Goal: Task Accomplishment & Management: Use online tool/utility

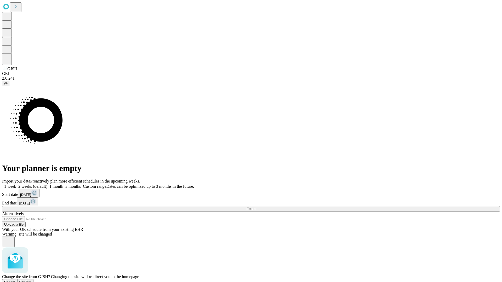
click at [32, 280] on span "Confirm" at bounding box center [25, 282] width 12 height 4
click at [63, 184] on label "1 month" at bounding box center [55, 186] width 16 height 4
click at [255, 207] on span "Fetch" at bounding box center [250, 209] width 9 height 4
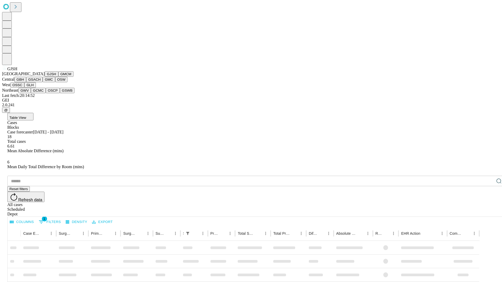
click at [58, 77] on button "GMCM" at bounding box center [65, 73] width 15 height 5
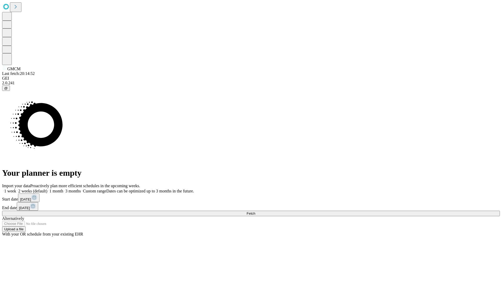
click at [63, 189] on label "1 month" at bounding box center [55, 191] width 16 height 4
click at [255, 212] on span "Fetch" at bounding box center [250, 214] width 9 height 4
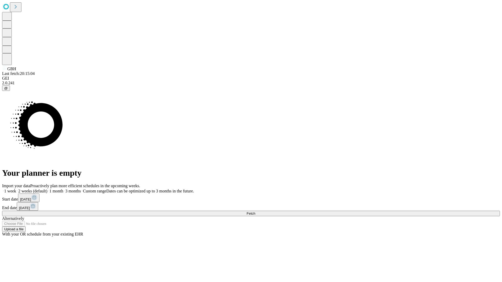
click at [63, 189] on label "1 month" at bounding box center [55, 191] width 16 height 4
click at [255, 212] on span "Fetch" at bounding box center [250, 214] width 9 height 4
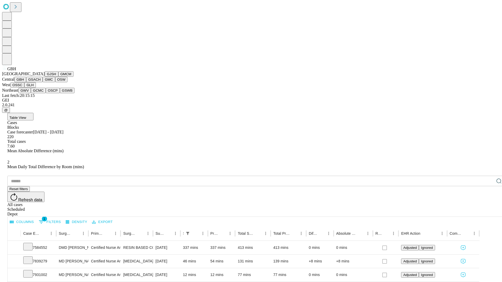
click at [41, 82] on button "GSACH" at bounding box center [34, 79] width 16 height 5
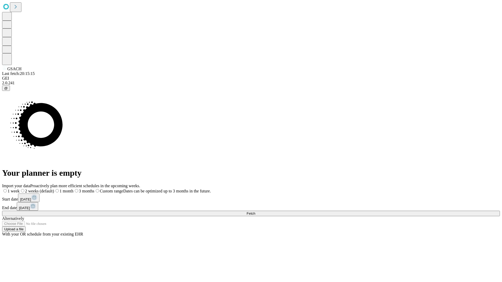
click at [73, 189] on label "1 month" at bounding box center [63, 191] width 19 height 4
click at [255, 212] on span "Fetch" at bounding box center [250, 214] width 9 height 4
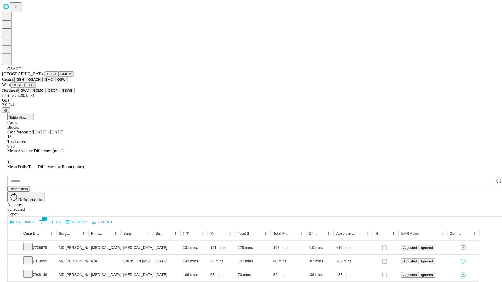
click at [43, 82] on button "GMC" at bounding box center [49, 79] width 12 height 5
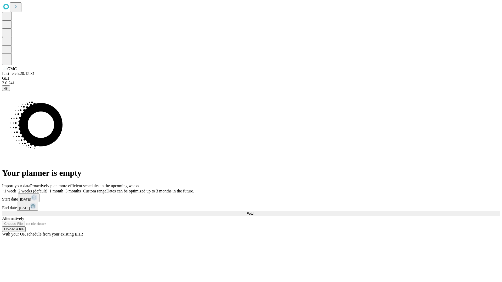
click at [63, 189] on label "1 month" at bounding box center [55, 191] width 16 height 4
click at [255, 212] on span "Fetch" at bounding box center [250, 214] width 9 height 4
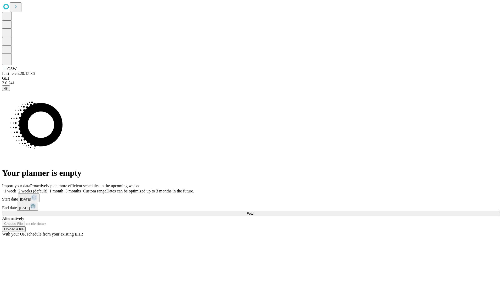
click at [63, 189] on label "1 month" at bounding box center [55, 191] width 16 height 4
click at [255, 212] on span "Fetch" at bounding box center [250, 214] width 9 height 4
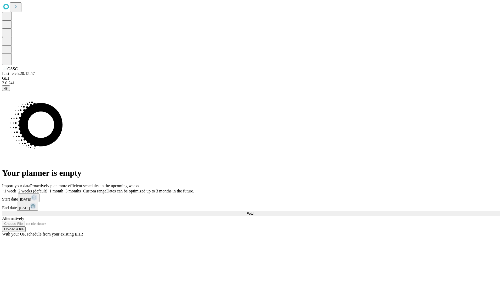
click at [63, 189] on label "1 month" at bounding box center [55, 191] width 16 height 4
click at [255, 212] on span "Fetch" at bounding box center [250, 214] width 9 height 4
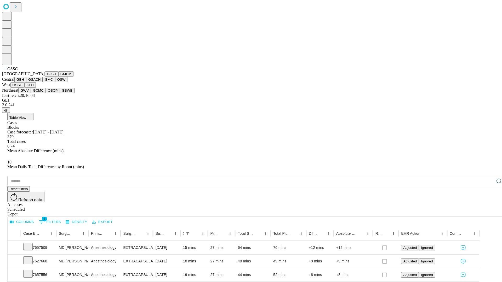
click at [36, 88] on button "GLH" at bounding box center [29, 84] width 11 height 5
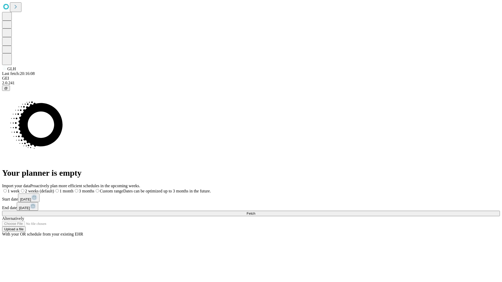
click at [73, 189] on label "1 month" at bounding box center [63, 191] width 19 height 4
click at [255, 212] on span "Fetch" at bounding box center [250, 214] width 9 height 4
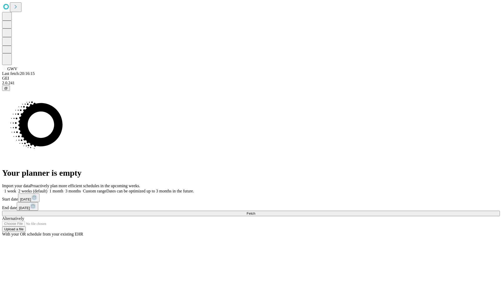
click at [255, 212] on span "Fetch" at bounding box center [250, 214] width 9 height 4
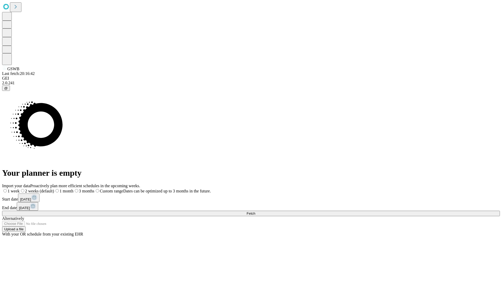
click at [73, 189] on label "1 month" at bounding box center [63, 191] width 19 height 4
click at [255, 212] on span "Fetch" at bounding box center [250, 214] width 9 height 4
